Goal: Task Accomplishment & Management: Complete application form

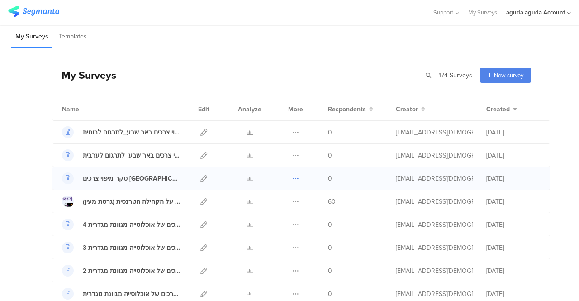
click at [292, 176] on icon at bounding box center [295, 178] width 7 height 7
click at [200, 175] on icon at bounding box center [203, 178] width 7 height 7
click at [105, 176] on div "סקר מיפוי צרכים [GEOGRAPHIC_DATA]" at bounding box center [132, 179] width 98 height 10
click at [200, 180] on icon at bounding box center [203, 178] width 7 height 7
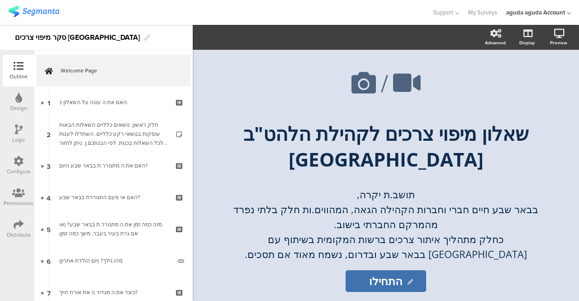
click at [25, 191] on div at bounding box center [19, 193] width 30 height 11
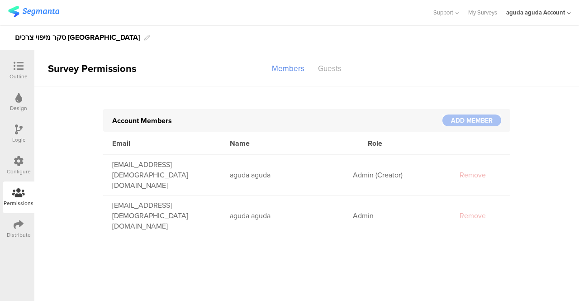
click at [461, 210] on div at bounding box center [472, 215] width 45 height 10
click at [466, 118] on div at bounding box center [472, 120] width 59 height 12
click at [327, 68] on div "Guests" at bounding box center [329, 69] width 37 height 16
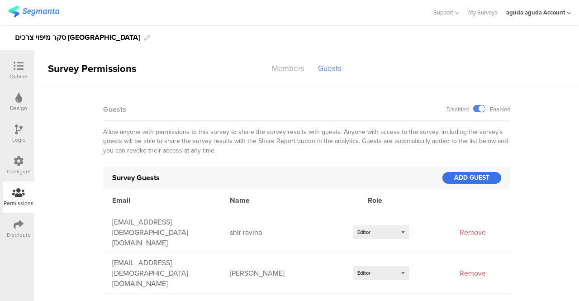
click at [463, 178] on div "ADD GUEST" at bounding box center [472, 178] width 59 height 12
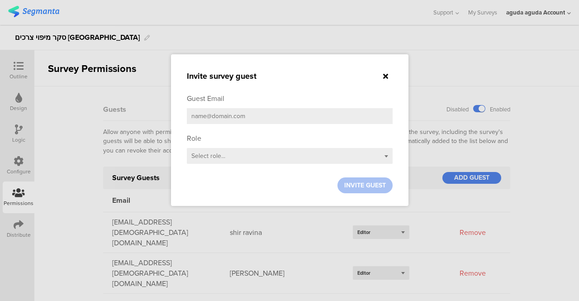
drag, startPoint x: 272, startPoint y: 118, endPoint x: 174, endPoint y: 113, distance: 98.3
click at [220, 117] on input "email" at bounding box center [290, 116] width 206 height 16
click at [173, 113] on sg-small-dialog "Invite survey guest Guest Email Role Select role... INVITE GUEST" at bounding box center [290, 130] width 238 height 152
drag, startPoint x: 258, startPoint y: 120, endPoint x: 188, endPoint y: 114, distance: 69.5
click at [188, 114] on input "email" at bounding box center [290, 116] width 206 height 16
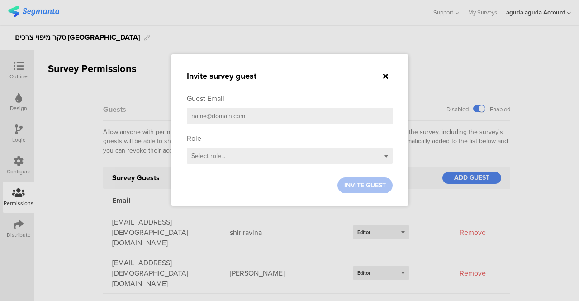
type input "ש"
type input "[EMAIL_ADDRESS][DEMOGRAPHIC_DATA][DOMAIN_NAME]"
click at [386, 158] on div "Select role..." at bounding box center [290, 156] width 206 height 16
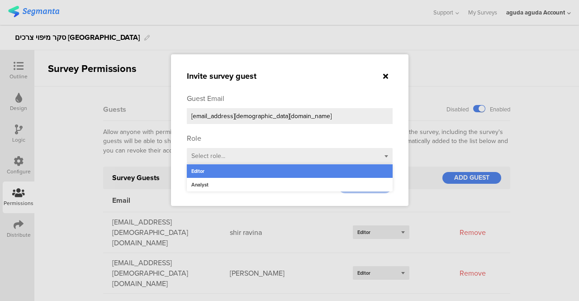
click at [204, 173] on div "Editor" at bounding box center [290, 171] width 206 height 14
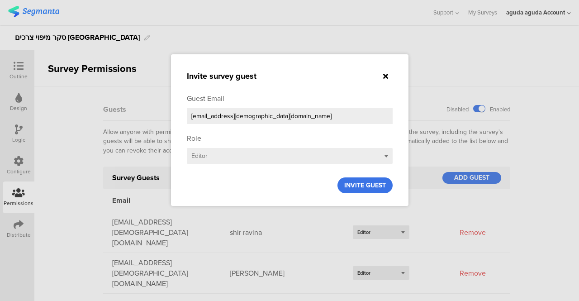
click at [360, 188] on span "INVITE GUEST" at bounding box center [365, 186] width 42 height 10
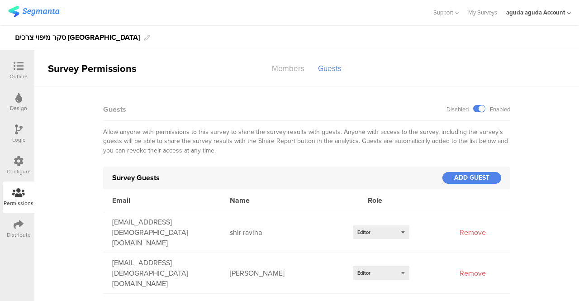
click at [22, 67] on icon at bounding box center [19, 66] width 10 height 10
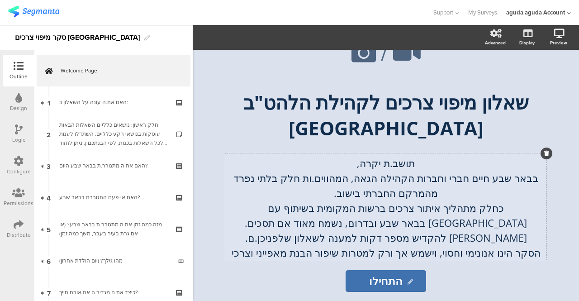
scroll to position [45, 0]
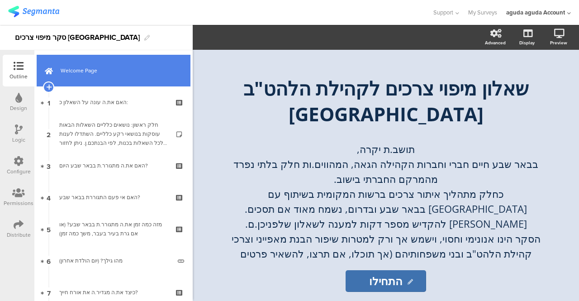
click at [80, 69] on span "Welcome Page" at bounding box center [119, 70] width 116 height 9
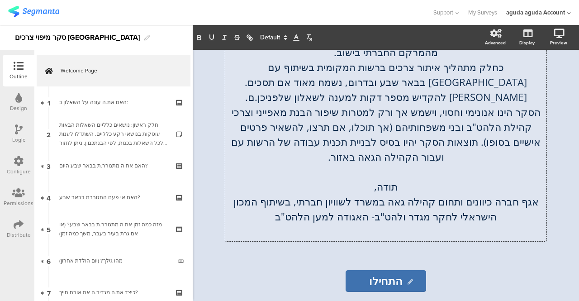
scroll to position [0, 0]
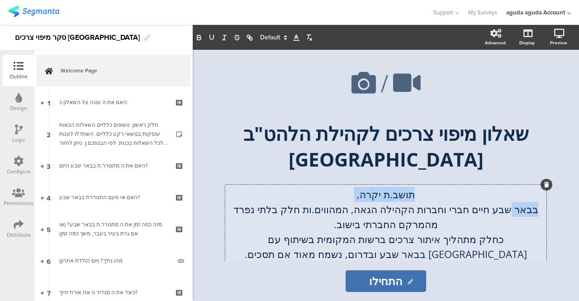
drag, startPoint x: 533, startPoint y: 200, endPoint x: 509, endPoint y: 202, distance: 23.6
click at [509, 202] on div "תושב.ת יקרה, בבאר שבע חיים חברי וחברות הקהילה הגאה, המהווים.ות חלק בלתי נפרד מה…" at bounding box center [385, 299] width 321 height 229
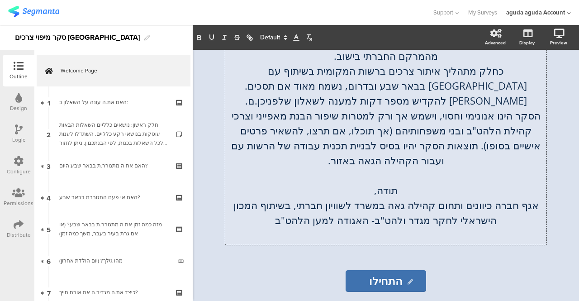
scroll to position [172, 0]
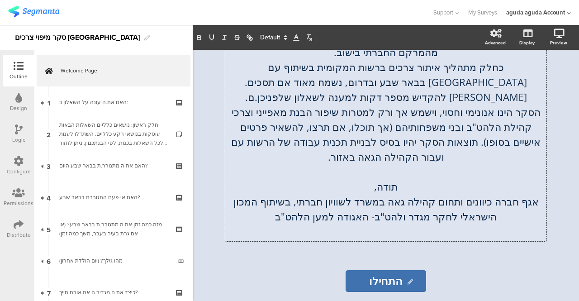
click at [530, 202] on p "אגף חברה כיוונים ותחום קהילה גאה במשרד לשוויון חברתי, בשיתוף המכון הישראלי לחקר…" at bounding box center [386, 209] width 317 height 30
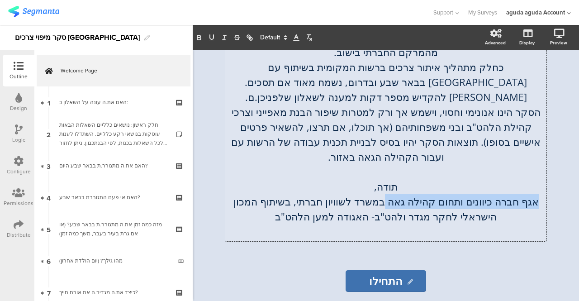
drag, startPoint x: 530, startPoint y: 202, endPoint x: 387, endPoint y: 205, distance: 143.0
click at [387, 205] on p "אגף חברה כיוונים ותחום קהילה גאה במשרד לשוויון חברתי, בשיתוף המכון הישראלי לחקר…" at bounding box center [386, 209] width 317 height 30
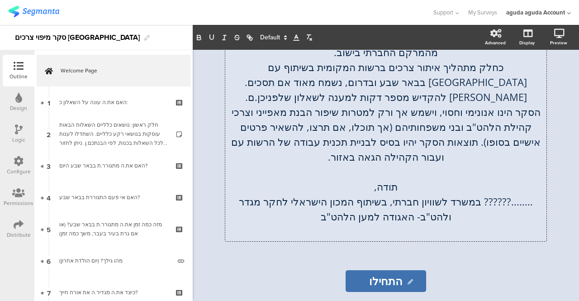
click at [475, 200] on p "........?????? במשרד לשוויון חברתי, בשיתוף המכון הישראלי לחקר מגדר ולהט"ב- האגו…" at bounding box center [386, 209] width 317 height 30
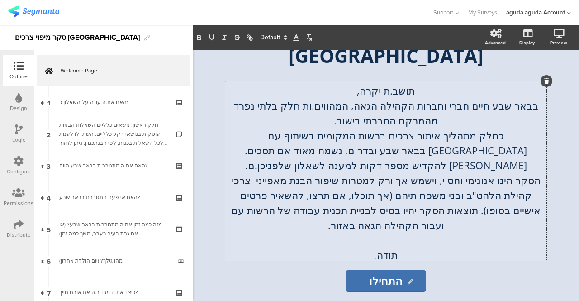
scroll to position [0, 0]
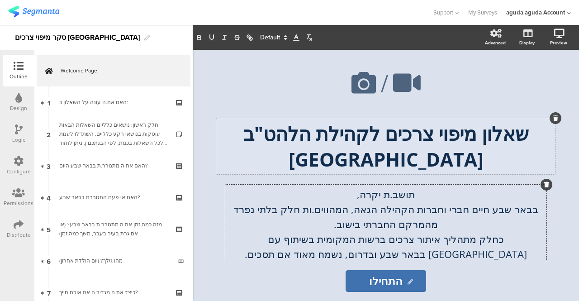
click at [317, 157] on p "שאלון מיפוי צרכים לקהילת הלהט"ב [GEOGRAPHIC_DATA]" at bounding box center [386, 146] width 335 height 52
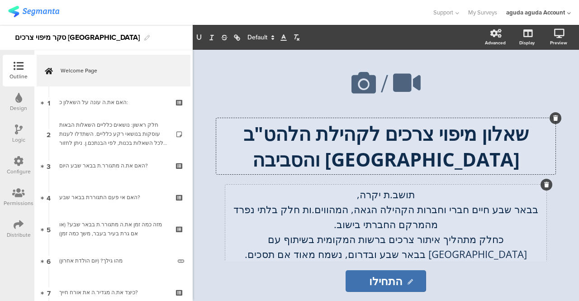
click at [491, 211] on div "תושב.ת יקרה, בבאר שבע חיים חברי וחברות הקהילה הגאה, המהווים.ות חלק בלתי נפרד מה…" at bounding box center [385, 299] width 321 height 229
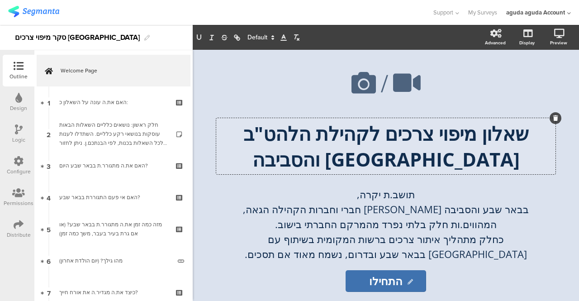
click at [304, 158] on div "שאלון מיפוי צרכים לקהילת הלהט"ב בבאר שבע והסביבה שאלון מיפוי צרכים לקהילת הלהט"…" at bounding box center [385, 146] width 339 height 56
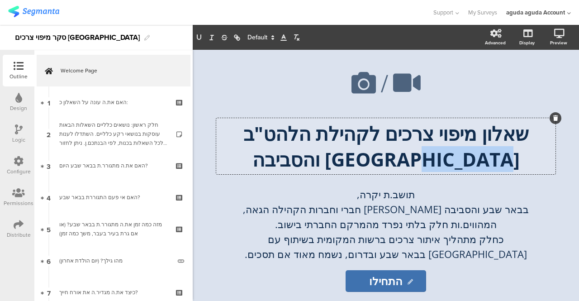
drag, startPoint x: 311, startPoint y: 160, endPoint x: 382, endPoint y: 160, distance: 70.1
click at [382, 160] on p "שאלון מיפוי צרכים לקהילת הלהט"ב בבאר שבע והסביבה" at bounding box center [386, 146] width 335 height 52
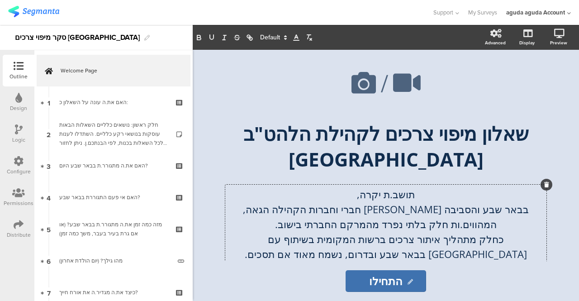
drag, startPoint x: 460, startPoint y: 208, endPoint x: 472, endPoint y: 211, distance: 13.1
click at [472, 211] on div "תושב.ת יקרה, בבאר שבע והסביבה חיים חברי וחברות הקהילה הגאה, המהווים.ות חלק בלתי…" at bounding box center [385, 299] width 321 height 229
click at [475, 215] on p "בבאר שבע והסביבה חיים חברי וחברות הקהילה הגאה, המהווים.ות חלק בלתי נפרד מהמרקם …" at bounding box center [386, 217] width 317 height 30
drag, startPoint x: 460, startPoint y: 209, endPoint x: 490, endPoint y: 206, distance: 30.4
click at [490, 206] on p "בבאר שבע והסביבה חיים חברי וחברות הקהילה הגאה, המהווים.ות חלק בלתי נפרד מהמרקם …" at bounding box center [386, 217] width 317 height 30
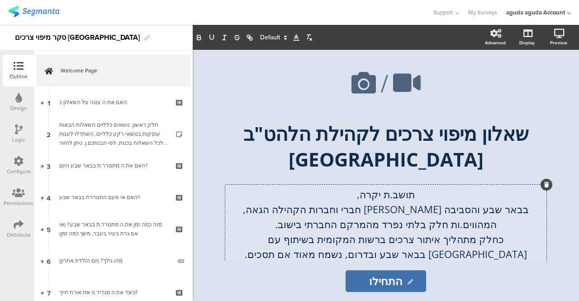
click at [495, 208] on p "בבאר שבע והסביבה חיים חברי וחברות הקהילה הגאה, המהווים.ות חלק בלתי נפרד מהמרקם …" at bounding box center [386, 217] width 317 height 30
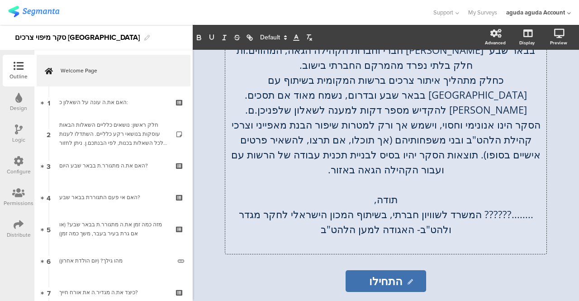
scroll to position [172, 0]
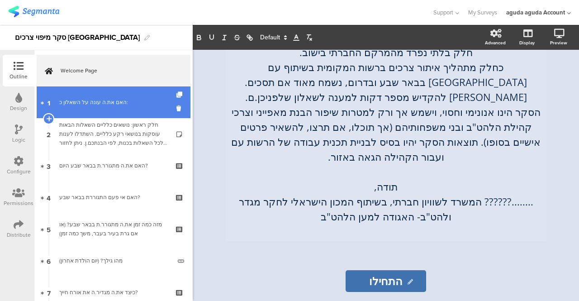
click at [104, 115] on link "1 האם את.ה עונה על השאלון כ:" at bounding box center [114, 102] width 154 height 32
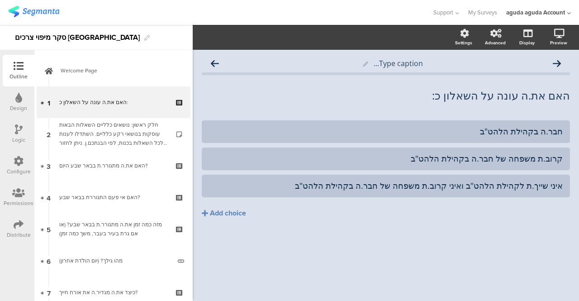
click at [15, 134] on icon at bounding box center [19, 129] width 8 height 10
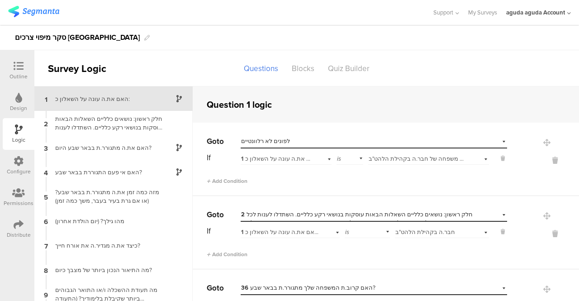
click at [352, 155] on div "is" at bounding box center [350, 158] width 27 height 14
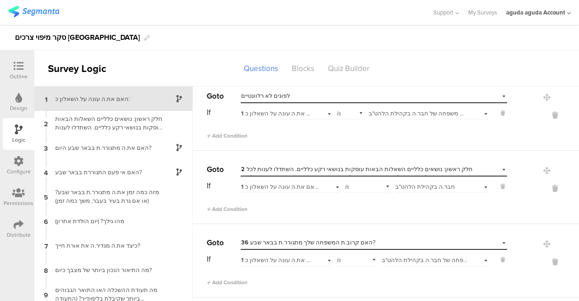
click at [473, 114] on div "Select answer... איני שייך.ת לקהילת הלהט"ב ואיני קרוב.ת משפחה של חבר.ה בקהילת ה…" at bounding box center [428, 112] width 121 height 14
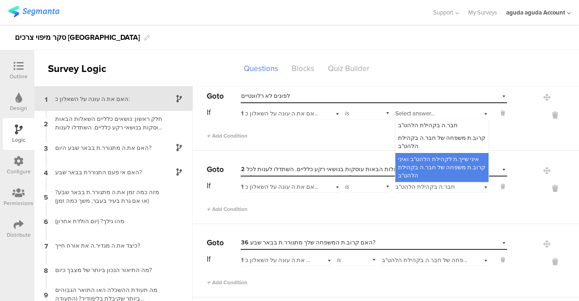
click at [472, 106] on div "Select answer... איני שייך.ת לקהילת הלהט"ב ואיני קרוב.ת משפחה של חבר.ה בקהילת ה…" at bounding box center [442, 112] width 94 height 14
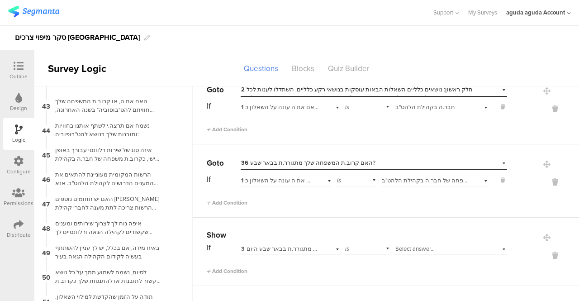
scroll to position [36, 0]
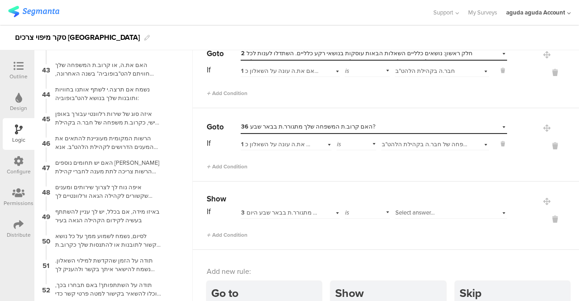
click at [16, 69] on icon at bounding box center [19, 66] width 10 height 10
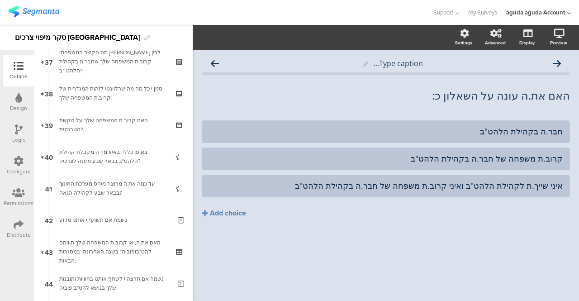
scroll to position [1548, 0]
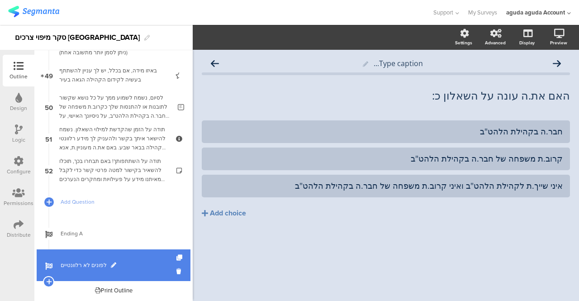
click at [77, 266] on span "לפונים לא רלוונטיים" at bounding box center [119, 265] width 116 height 9
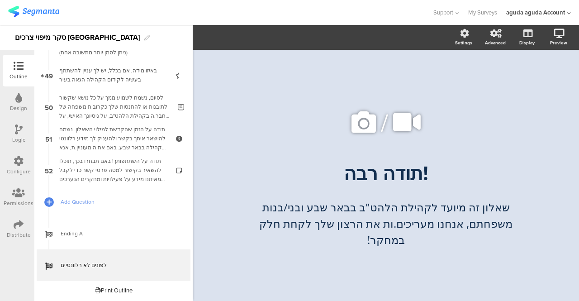
click at [20, 130] on icon at bounding box center [19, 129] width 8 height 10
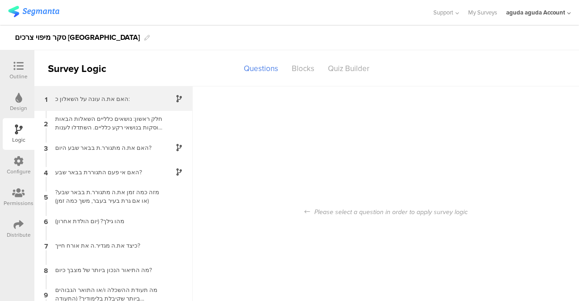
click at [117, 99] on div "האם את.ה עונה על השאלון כ:" at bounding box center [106, 99] width 113 height 9
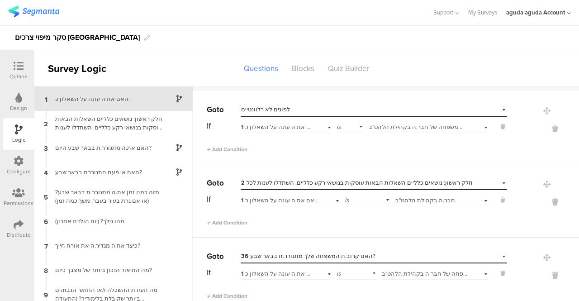
scroll to position [45, 0]
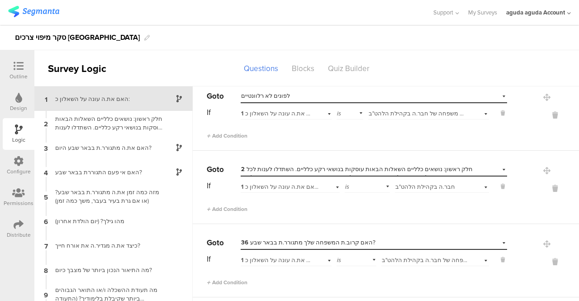
click at [20, 65] on icon at bounding box center [19, 66] width 10 height 10
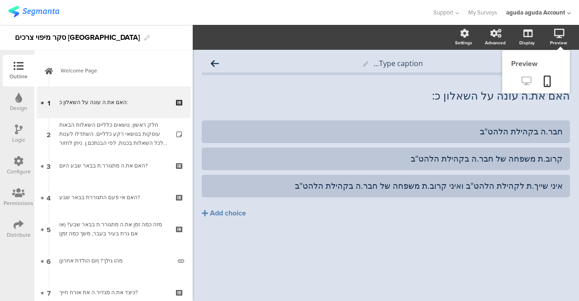
click at [524, 81] on icon at bounding box center [527, 80] width 10 height 9
